Goal: Consume media (video, audio): Consume media (video, audio)

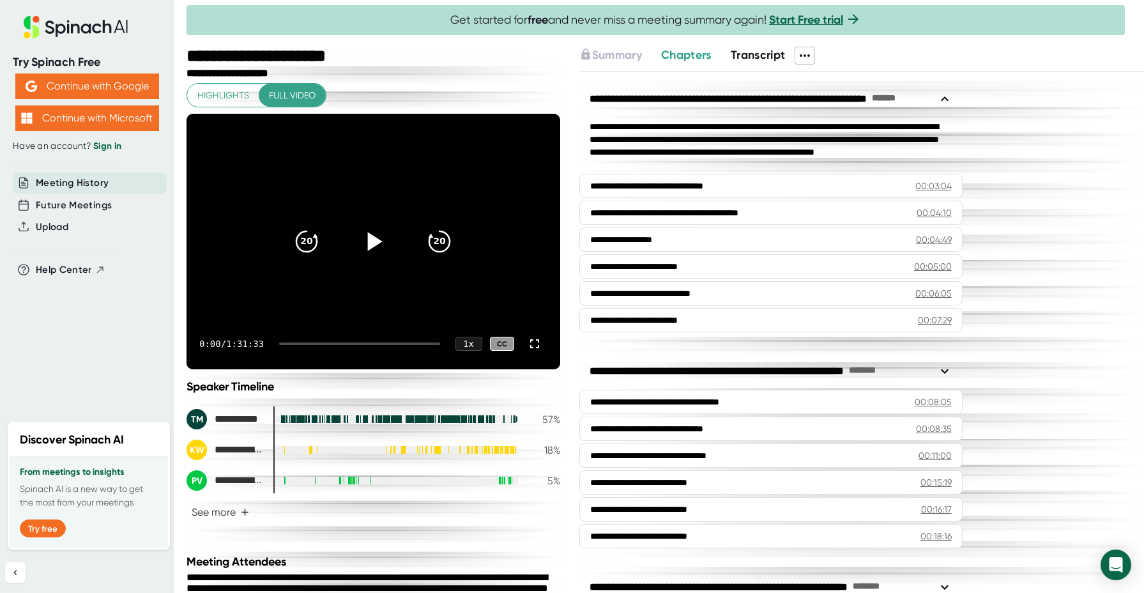
click at [373, 239] on icon at bounding box center [375, 241] width 15 height 19
click at [471, 341] on div "1 x" at bounding box center [469, 344] width 28 height 15
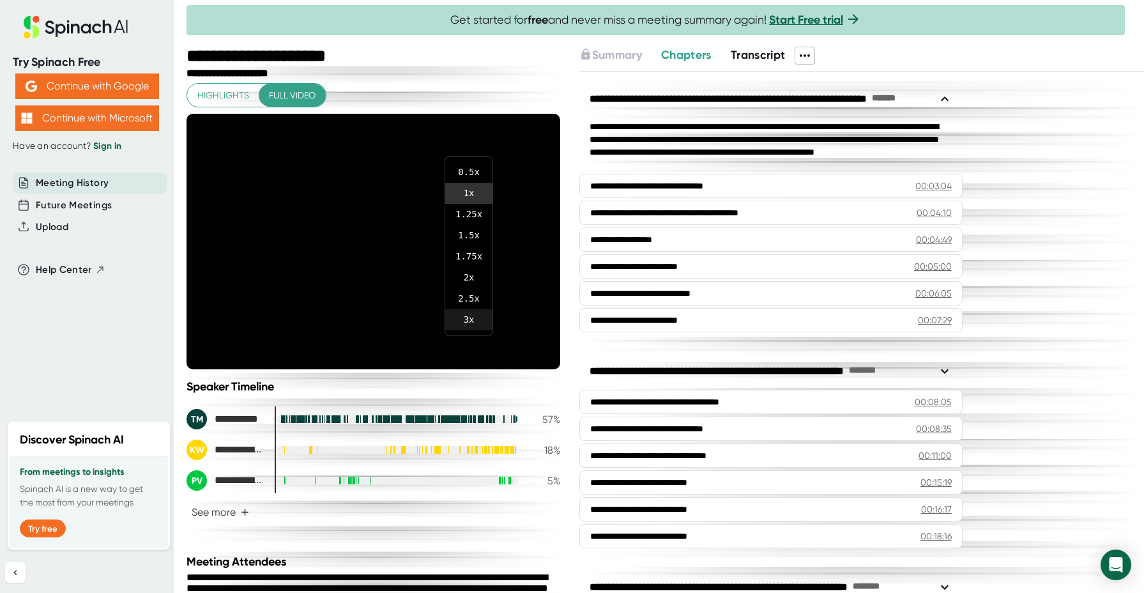
click at [471, 317] on li "3 x" at bounding box center [468, 319] width 47 height 21
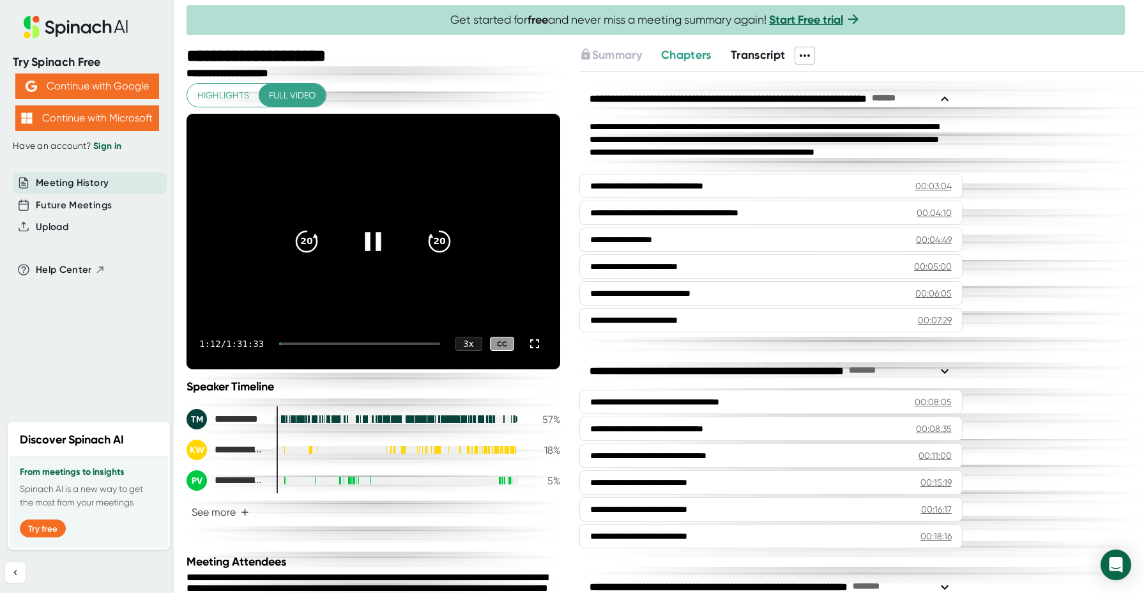
click at [307, 342] on div at bounding box center [359, 343] width 160 height 3
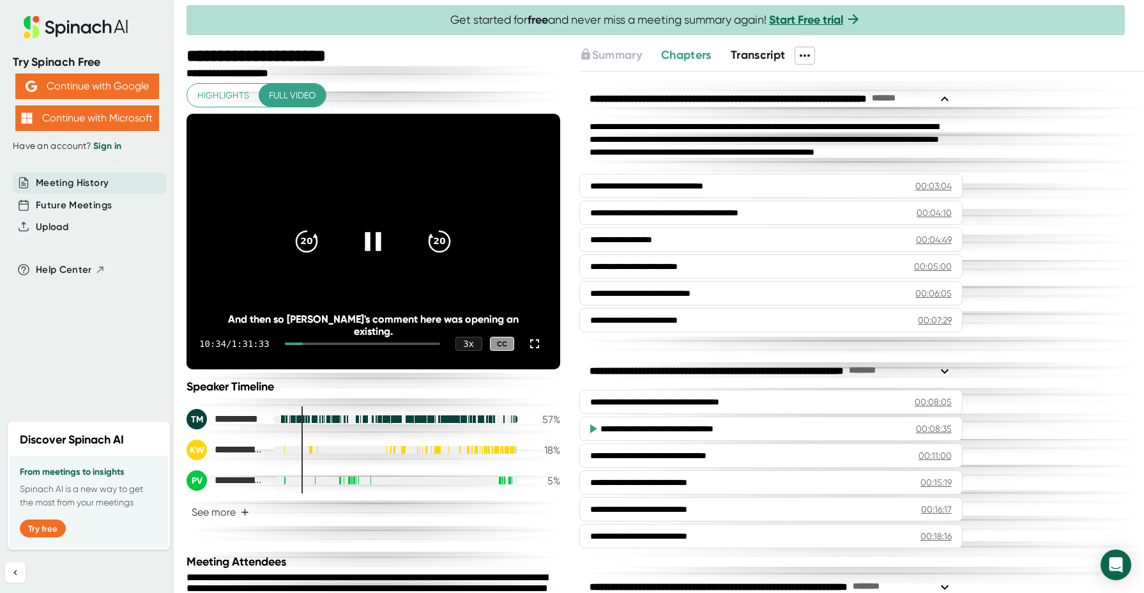
click at [303, 342] on div at bounding box center [294, 343] width 18 height 3
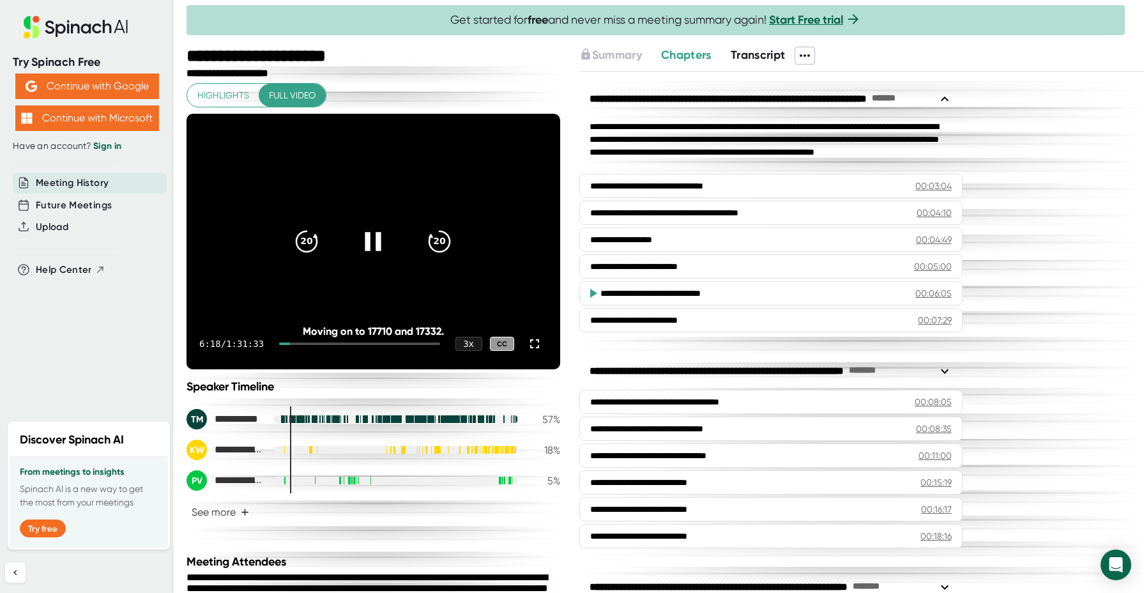
click at [305, 342] on div at bounding box center [359, 343] width 160 height 3
click at [474, 341] on div "3 x" at bounding box center [469, 344] width 28 height 15
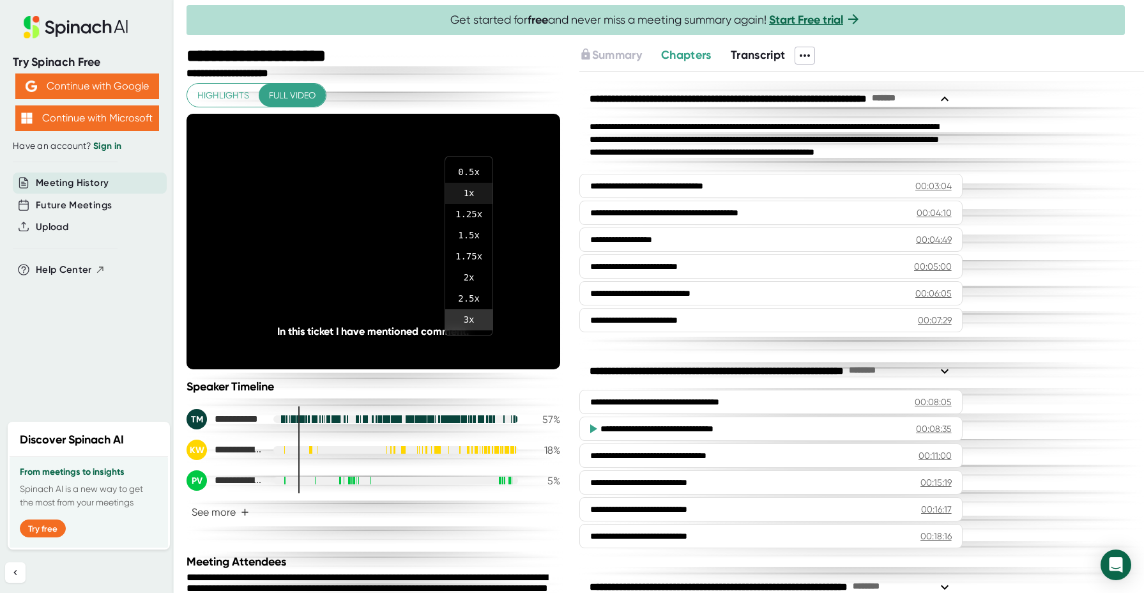
click at [474, 192] on li "1 x" at bounding box center [468, 193] width 47 height 21
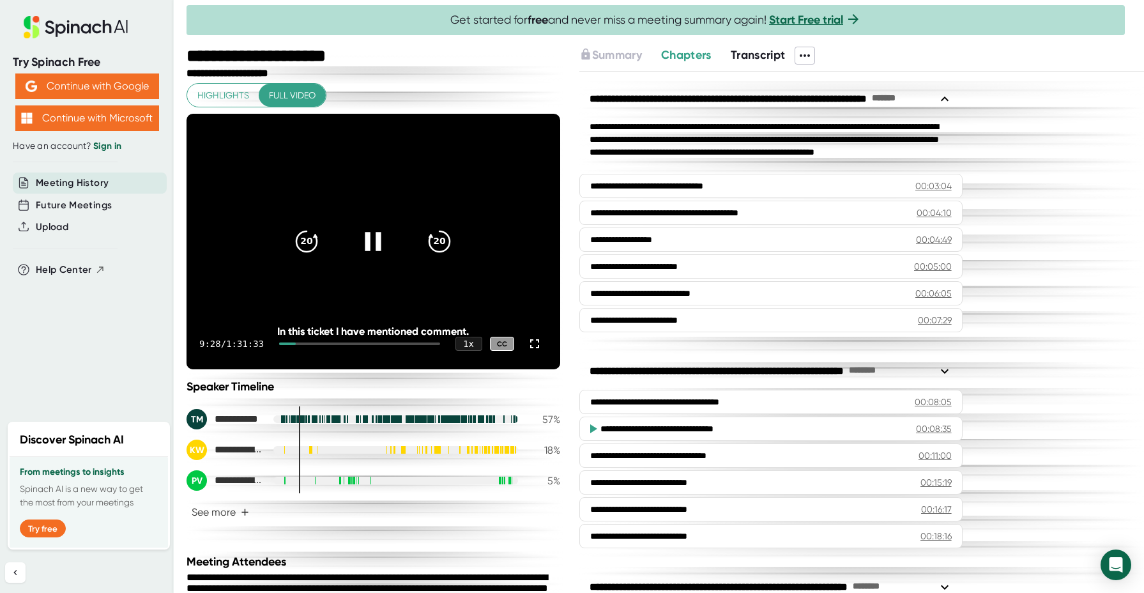
click at [296, 344] on div at bounding box center [287, 343] width 17 height 3
click at [285, 344] on div at bounding box center [282, 343] width 6 height 3
click at [536, 343] on icon at bounding box center [534, 343] width 15 height 15
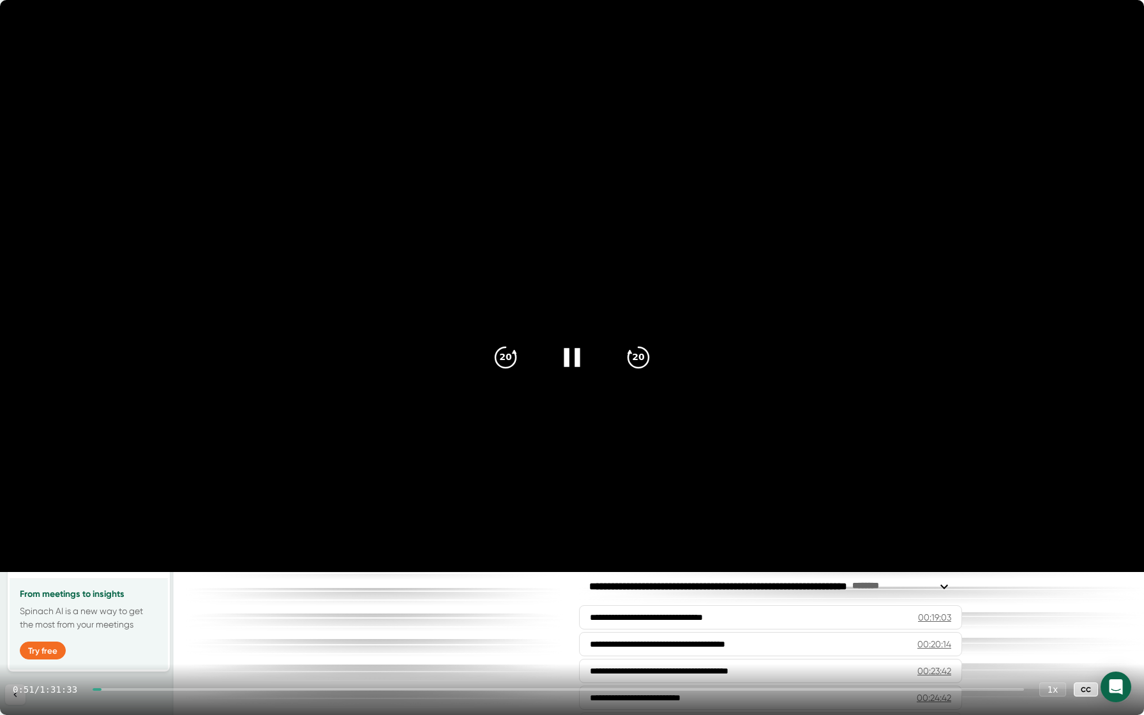
click at [115, 592] on div "0:51 / 1:31:33 1 x CC" at bounding box center [572, 689] width 1144 height 51
click at [116, 592] on div "0:54 / 1:31:33 1 x CC" at bounding box center [572, 689] width 1144 height 51
click at [116, 592] on div at bounding box center [559, 689] width 932 height 3
click at [119, 592] on div at bounding box center [559, 689] width 932 height 3
click at [124, 592] on div at bounding box center [559, 689] width 932 height 3
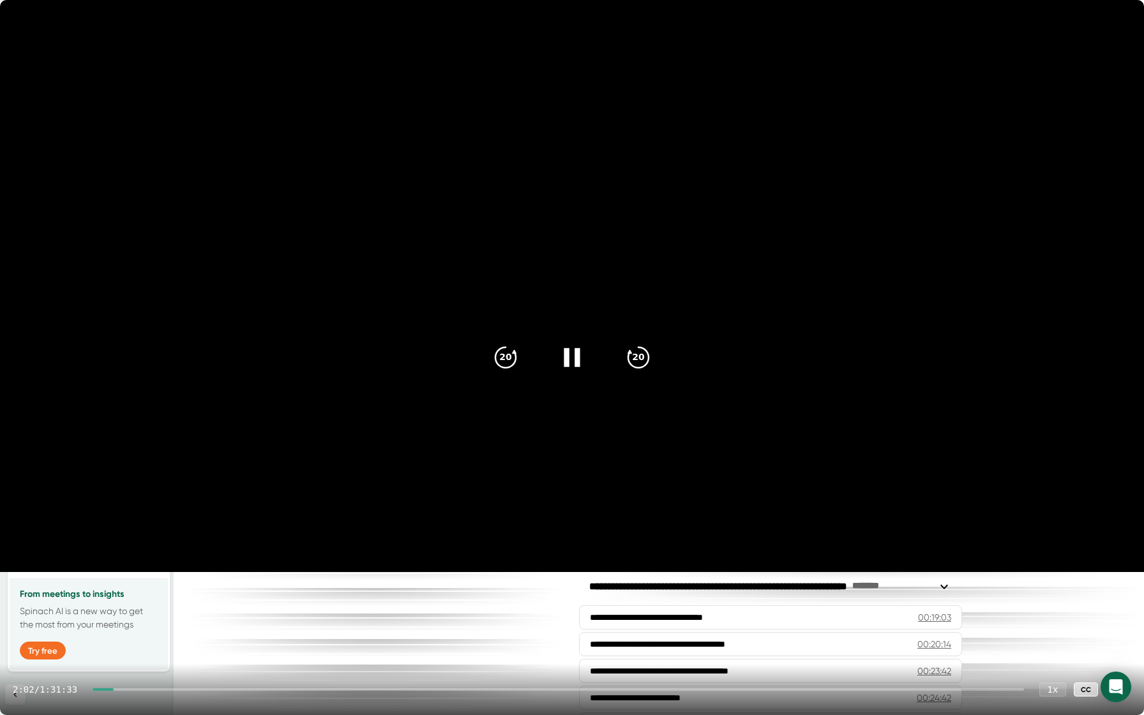
click at [130, 592] on div at bounding box center [559, 689] width 932 height 3
click at [1121, 592] on icon at bounding box center [1118, 689] width 9 height 9
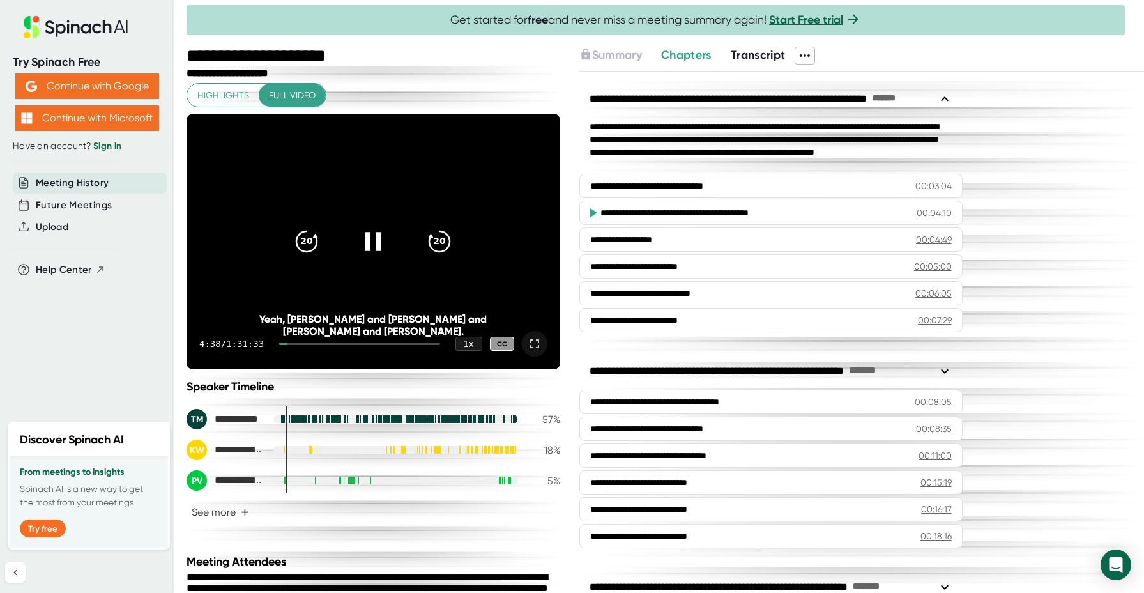
click at [372, 239] on icon at bounding box center [373, 241] width 32 height 32
click at [374, 249] on icon at bounding box center [373, 241] width 32 height 32
